Goal: Check status: Check status

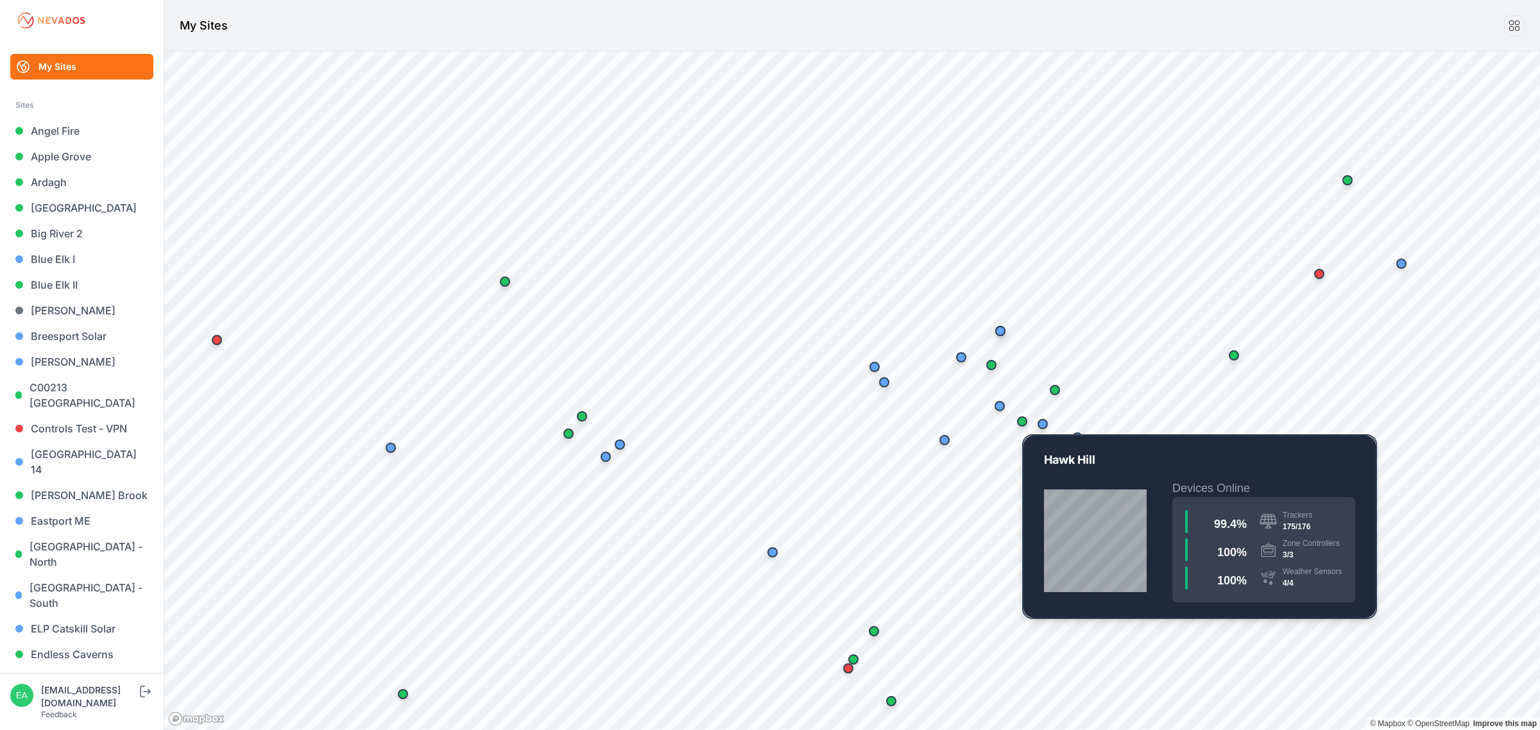
click at [1025, 421] on div "Map marker" at bounding box center [1022, 421] width 10 height 10
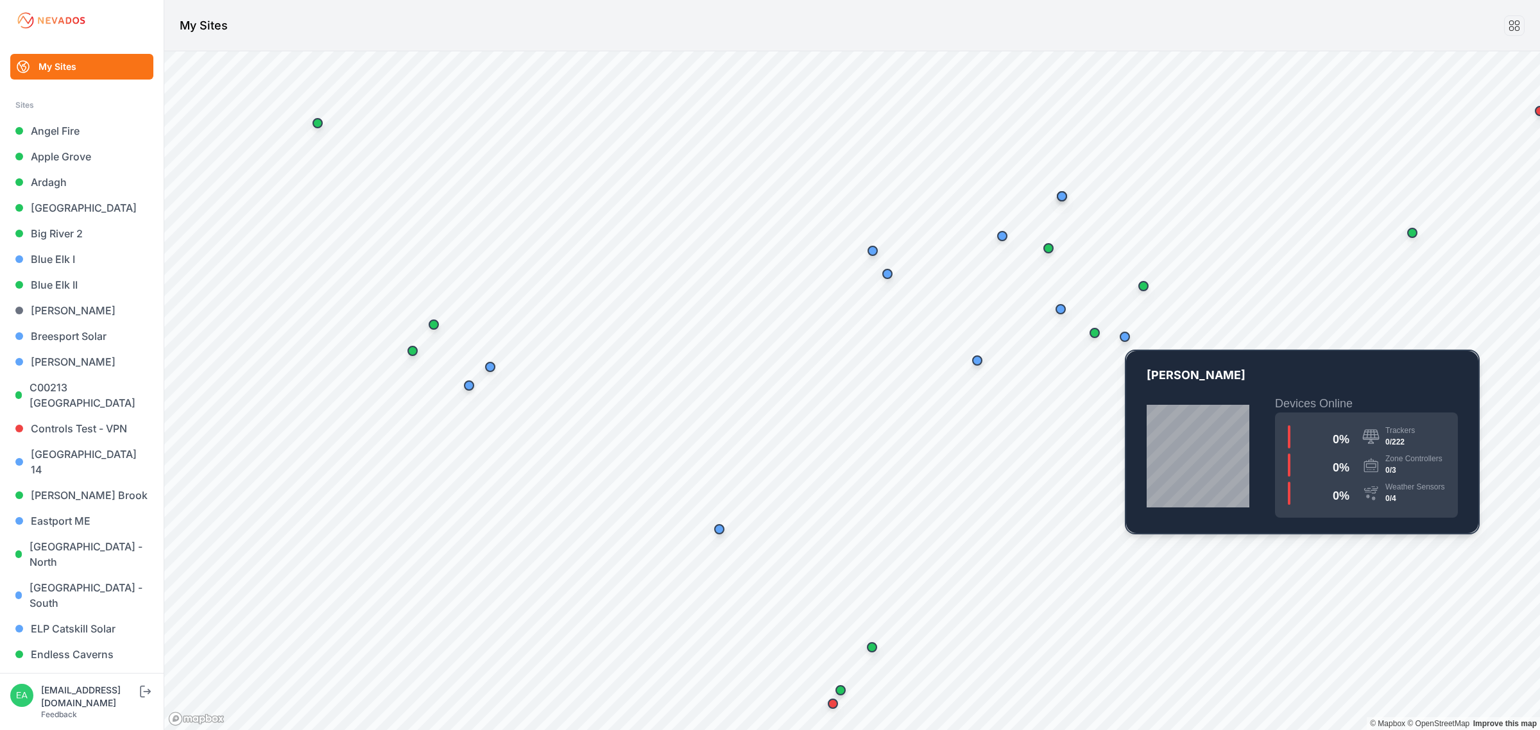
click at [1127, 342] on div "Map marker" at bounding box center [1125, 337] width 26 height 26
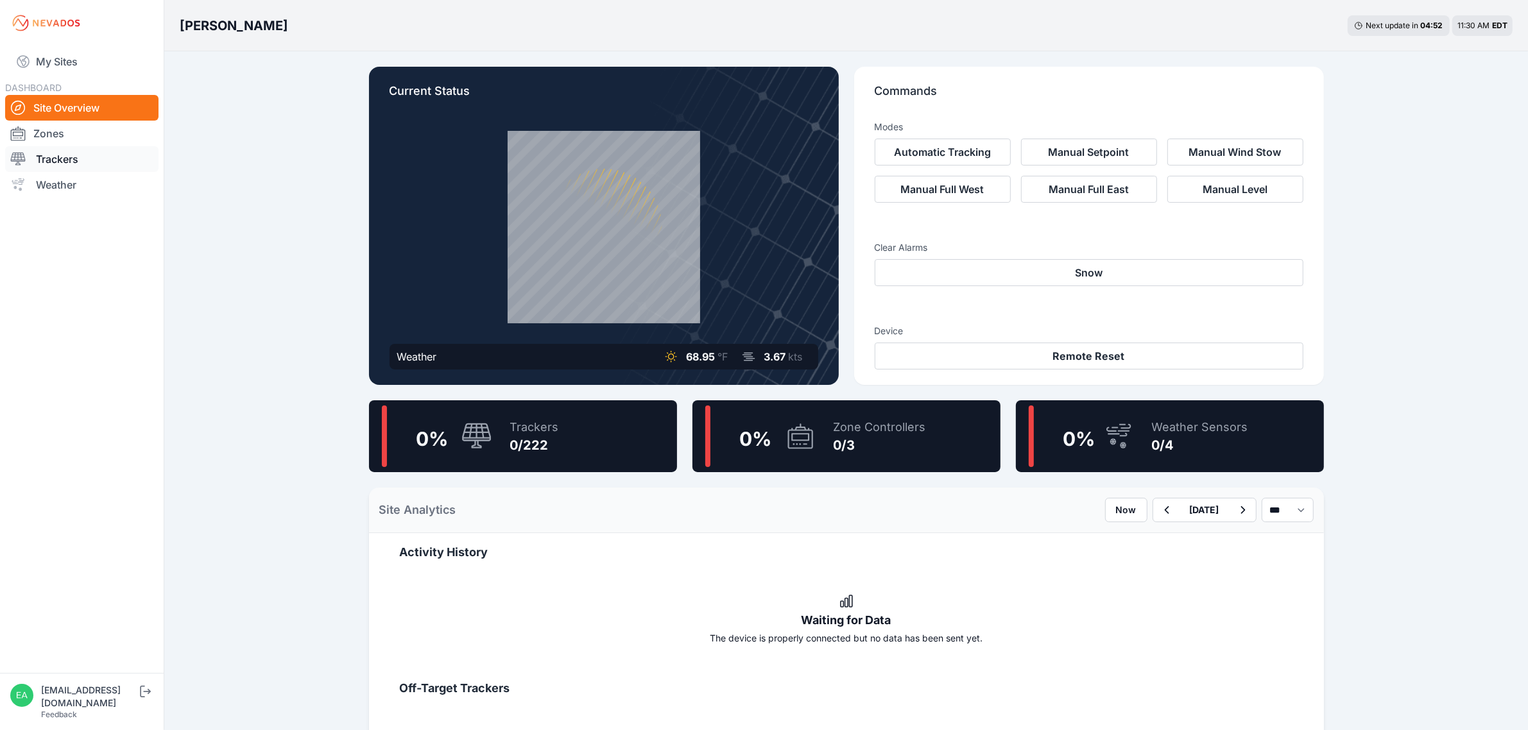
click at [85, 167] on link "Trackers" at bounding box center [81, 159] width 153 height 26
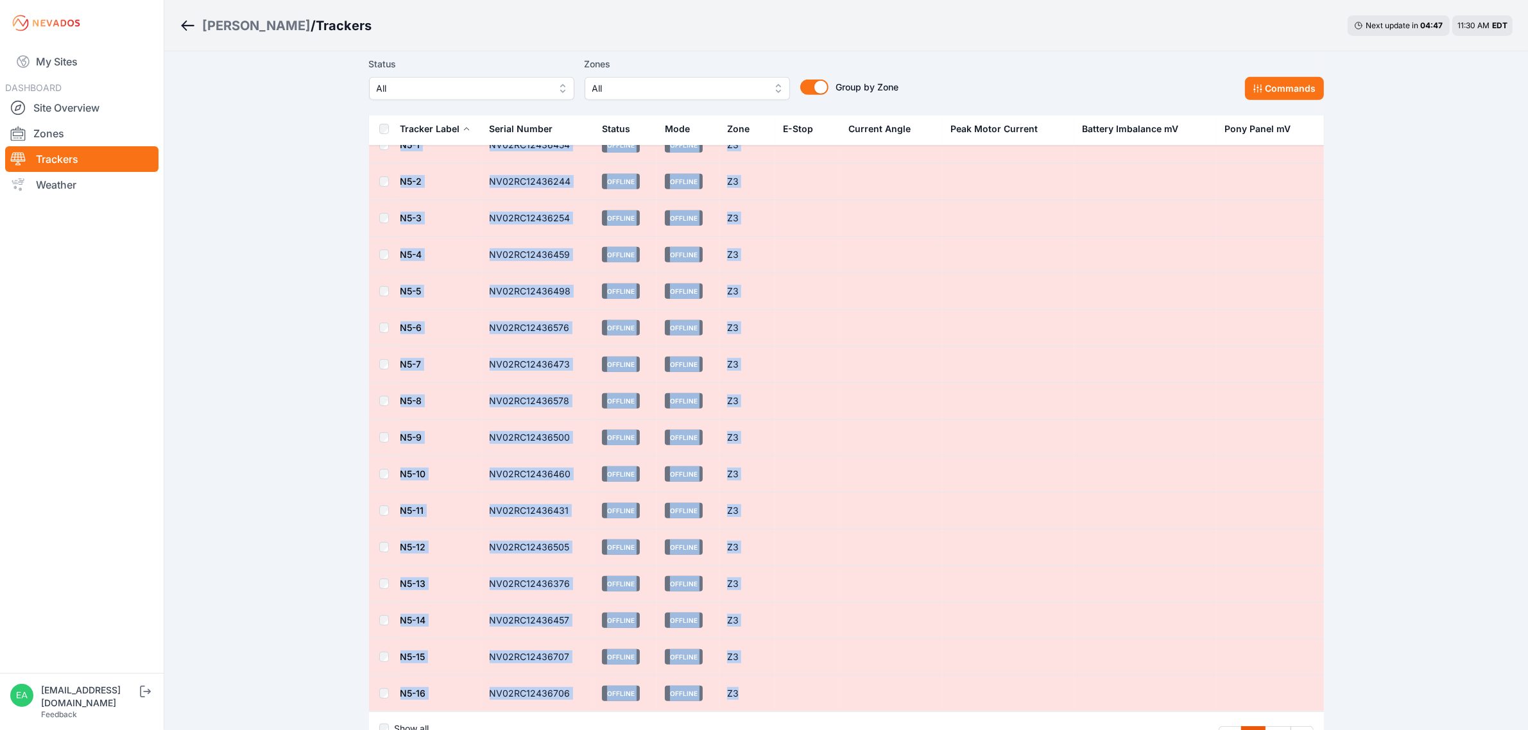
scroll to position [6994, 0]
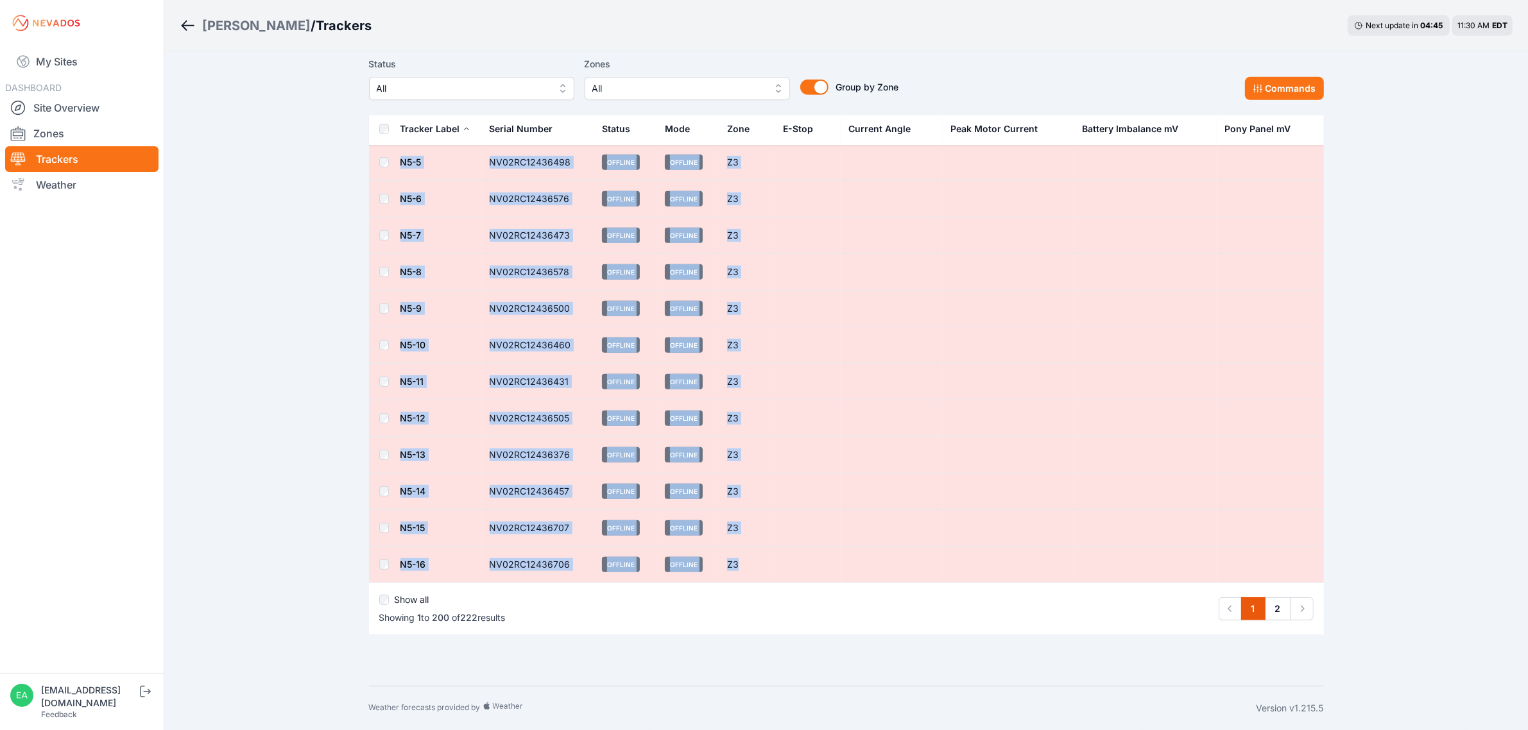
drag, startPoint x: 368, startPoint y: 174, endPoint x: 935, endPoint y: 553, distance: 682.2
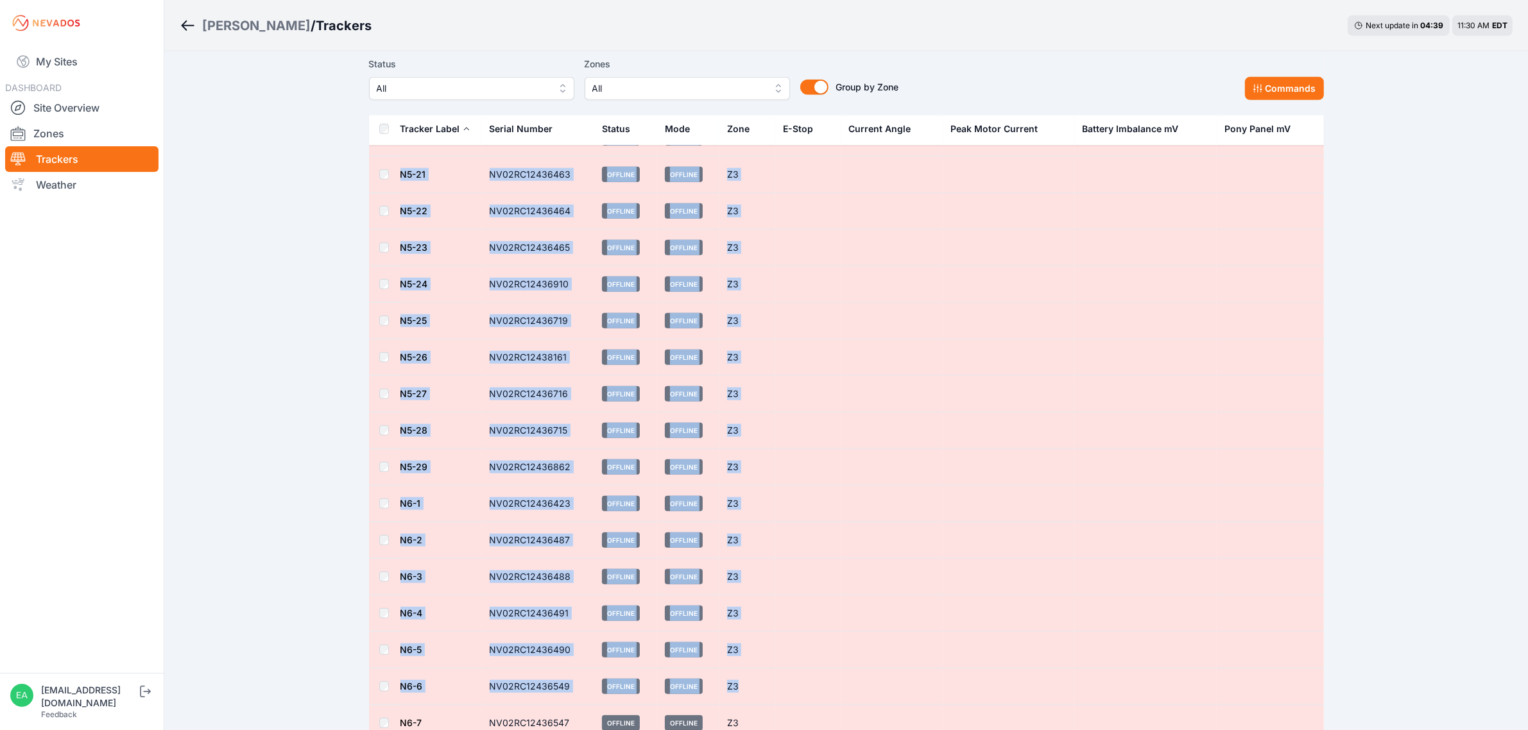
scroll to position [7784, 0]
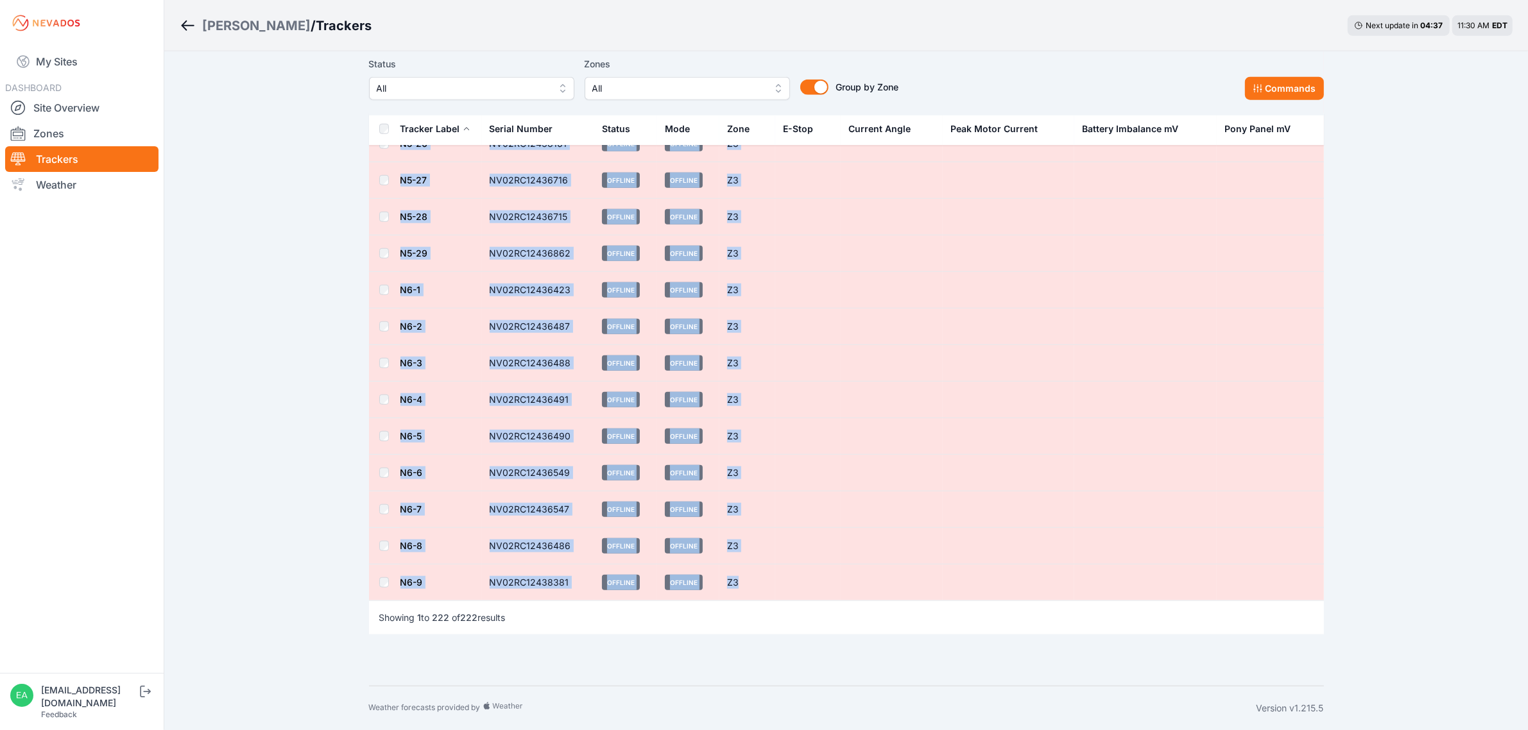
drag, startPoint x: 376, startPoint y: 174, endPoint x: 950, endPoint y: 577, distance: 701.8
copy tbody "Zone Z1 N1-1 NV02RC12436246 Offline Offline Z1 N1-2 NV02RC12436535 Offline Offl…"
